Goal: Information Seeking & Learning: Learn about a topic

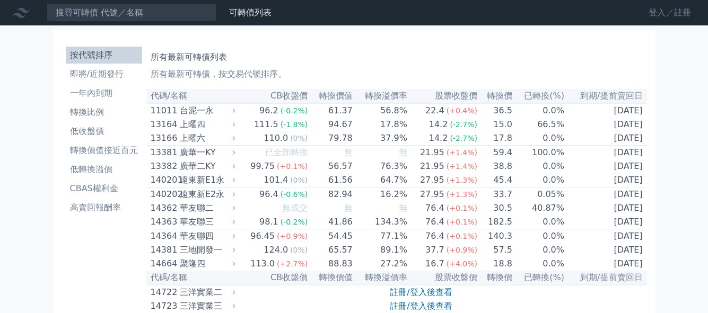
click at [674, 10] on link "登入／註冊" at bounding box center [669, 12] width 59 height 17
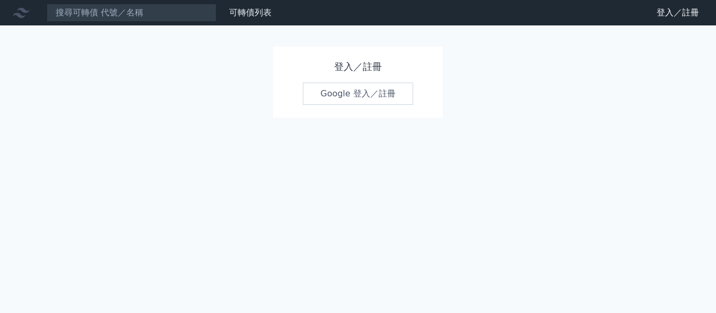
click at [374, 87] on link "Google 登入／註冊" at bounding box center [358, 94] width 110 height 22
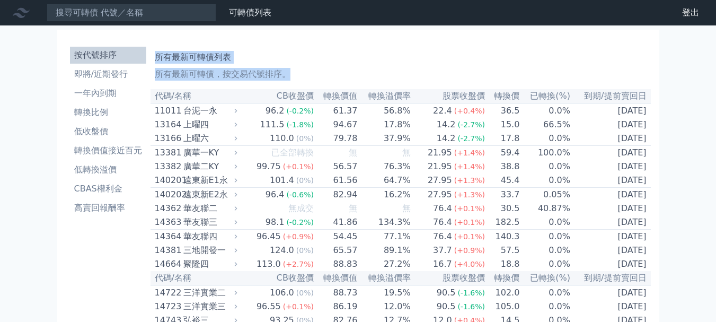
drag, startPoint x: 156, startPoint y: 55, endPoint x: 680, endPoint y: 122, distance: 528.2
click at [102, 97] on li "一年內到期" at bounding box center [108, 93] width 76 height 13
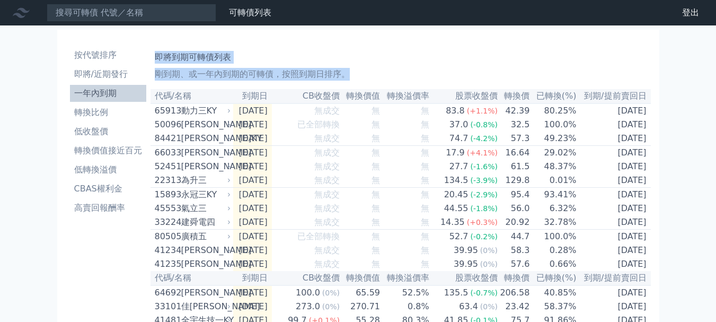
drag, startPoint x: 156, startPoint y: 57, endPoint x: 671, endPoint y: 119, distance: 518.0
copy div "即將到期可轉債列表 剛到期、或一年內到期的可轉債，按照到期日排序。"
click at [113, 75] on li "即將/近期發行" at bounding box center [108, 74] width 76 height 13
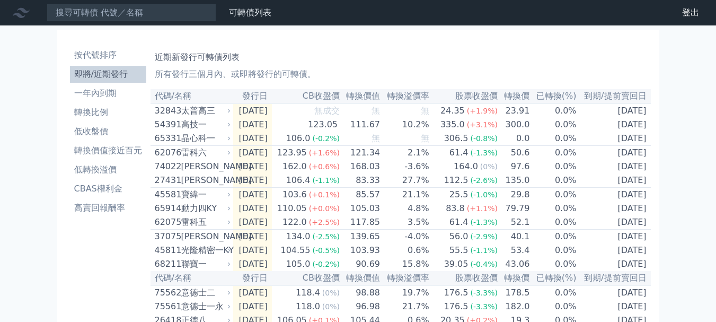
click at [164, 115] on div "32843" at bounding box center [167, 110] width 24 height 13
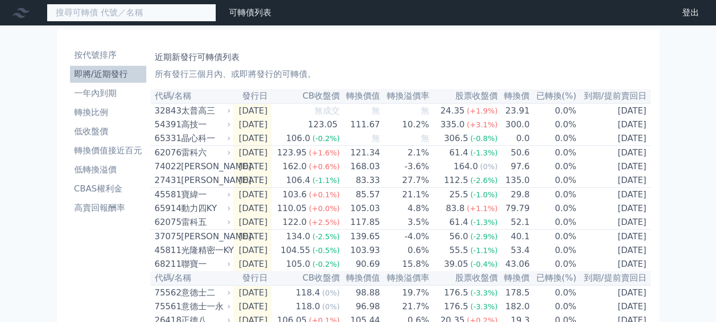
click at [138, 20] on input at bounding box center [132, 13] width 170 height 18
paste input "74022"
click at [154, 17] on input "74022" at bounding box center [132, 13] width 170 height 18
click at [157, 15] on input "74022" at bounding box center [132, 13] width 170 height 18
click at [100, 17] on input "74022" at bounding box center [132, 13] width 170 height 18
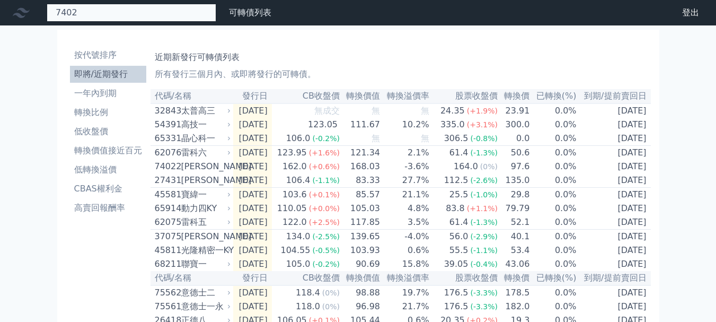
type input "74022"
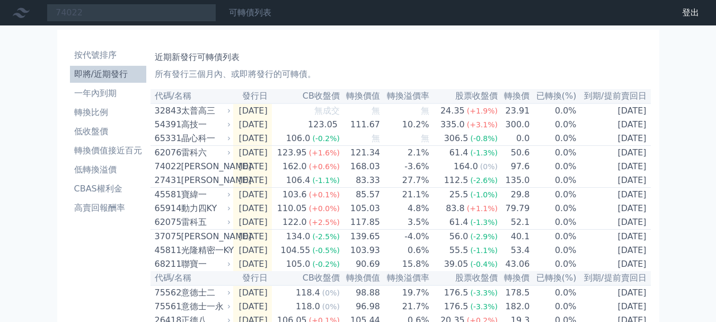
click at [251, 12] on link "可轉債列表" at bounding box center [250, 12] width 42 height 10
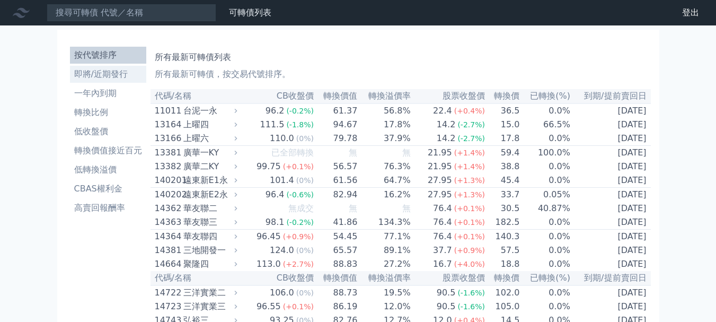
click at [96, 76] on li "即將/近期發行" at bounding box center [108, 74] width 76 height 13
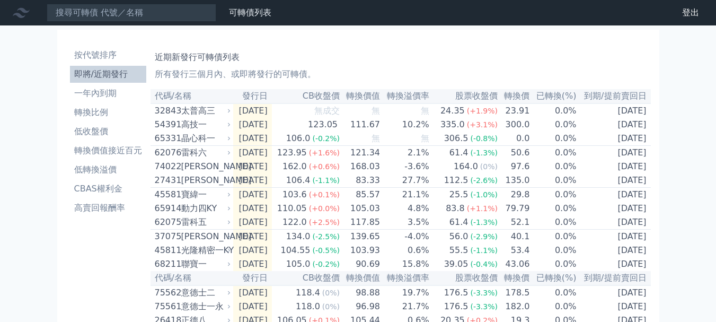
click at [265, 110] on td "[DATE]" at bounding box center [252, 110] width 39 height 14
click at [230, 112] on icon at bounding box center [229, 111] width 6 height 6
click at [197, 113] on div "太普高三" at bounding box center [205, 110] width 48 height 13
click at [193, 123] on div "高技一" at bounding box center [205, 124] width 48 height 13
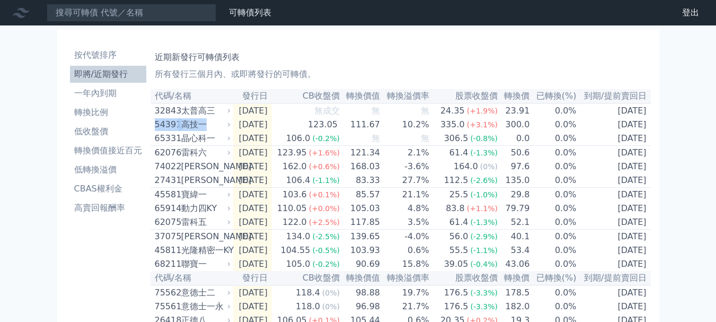
click at [193, 123] on div "高技一" at bounding box center [205, 124] width 48 height 13
click at [255, 171] on td "[DATE]" at bounding box center [252, 167] width 39 height 14
click at [256, 172] on td "[DATE]" at bounding box center [252, 167] width 39 height 14
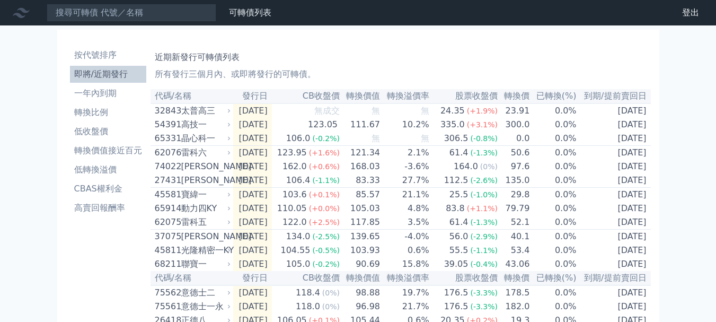
click at [226, 172] on div "[PERSON_NAME]" at bounding box center [205, 166] width 48 height 13
click at [167, 173] on div "74022" at bounding box center [167, 166] width 24 height 13
click at [168, 173] on div "74022" at bounding box center [167, 166] width 24 height 13
click at [107, 56] on li "按代號排序" at bounding box center [108, 55] width 76 height 13
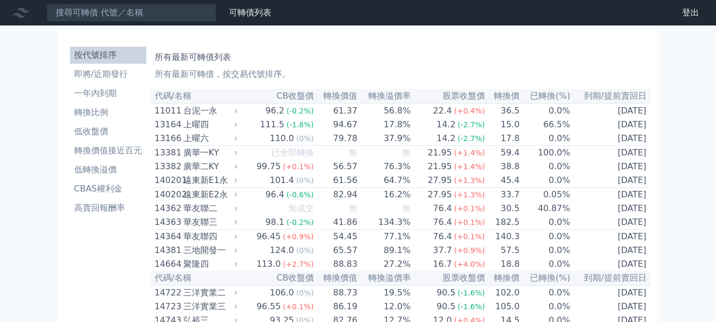
click at [245, 106] on td "96.2 (-0.2%)" at bounding box center [277, 110] width 74 height 14
